Goal: Navigation & Orientation: Find specific page/section

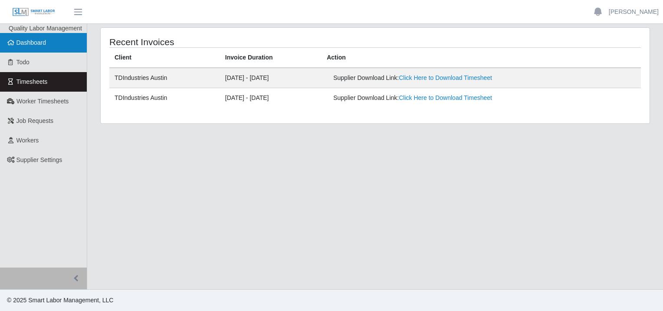
click at [47, 45] on link "Dashboard" at bounding box center [43, 43] width 87 height 20
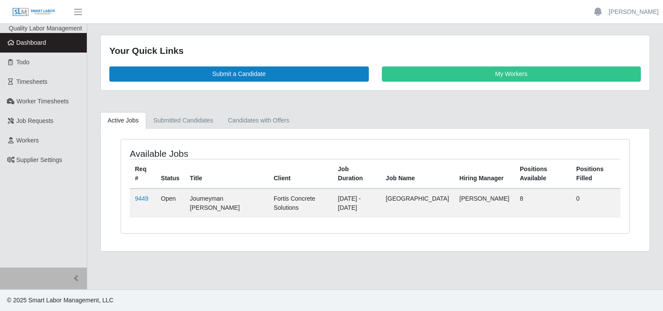
click at [36, 45] on span "Dashboard" at bounding box center [32, 42] width 30 height 7
